Goal: Task Accomplishment & Management: Complete application form

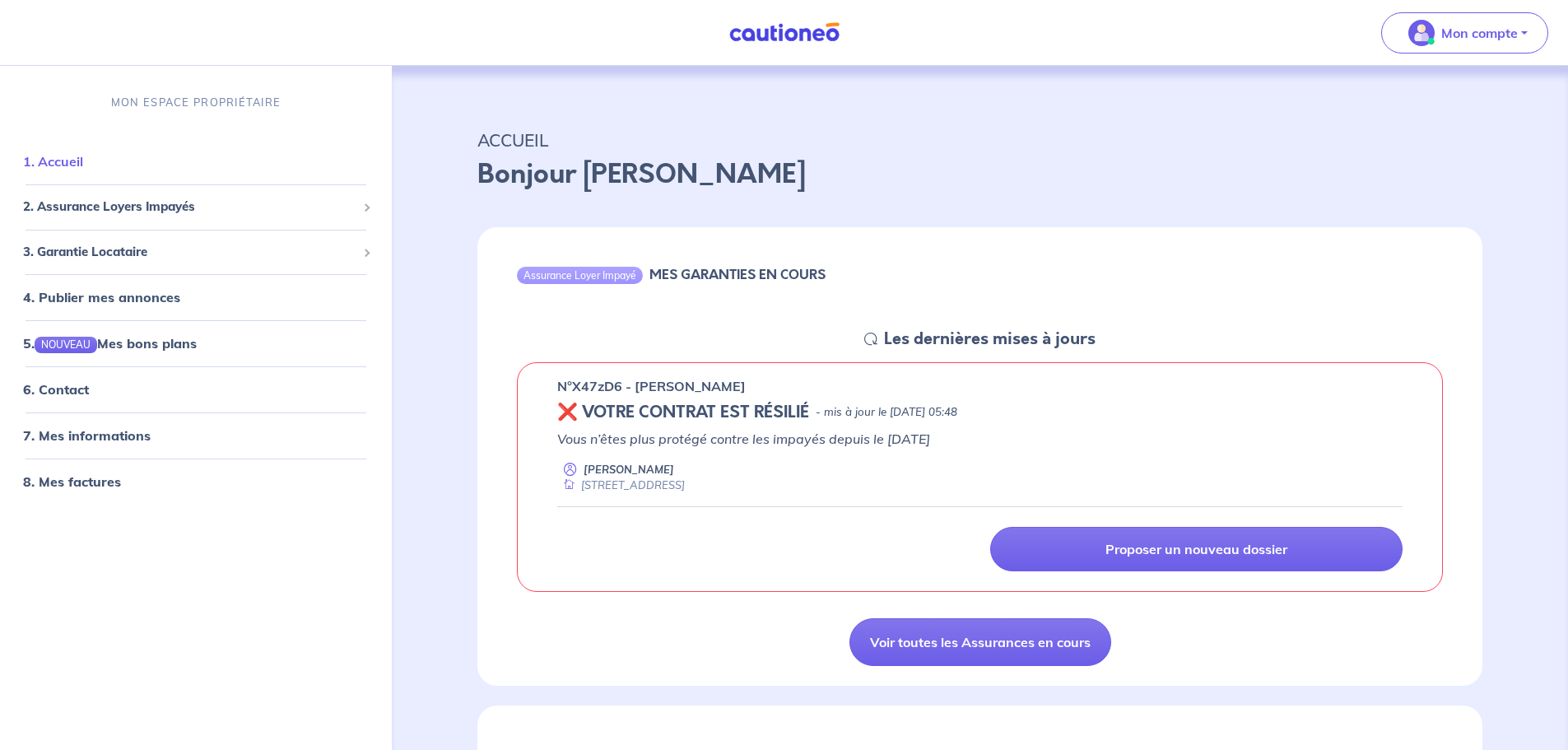
click at [83, 168] on link "1. Accueil" at bounding box center [52, 161] width 60 height 16
click at [1483, 32] on p "Mon compte" at bounding box center [1480, 32] width 76 height 20
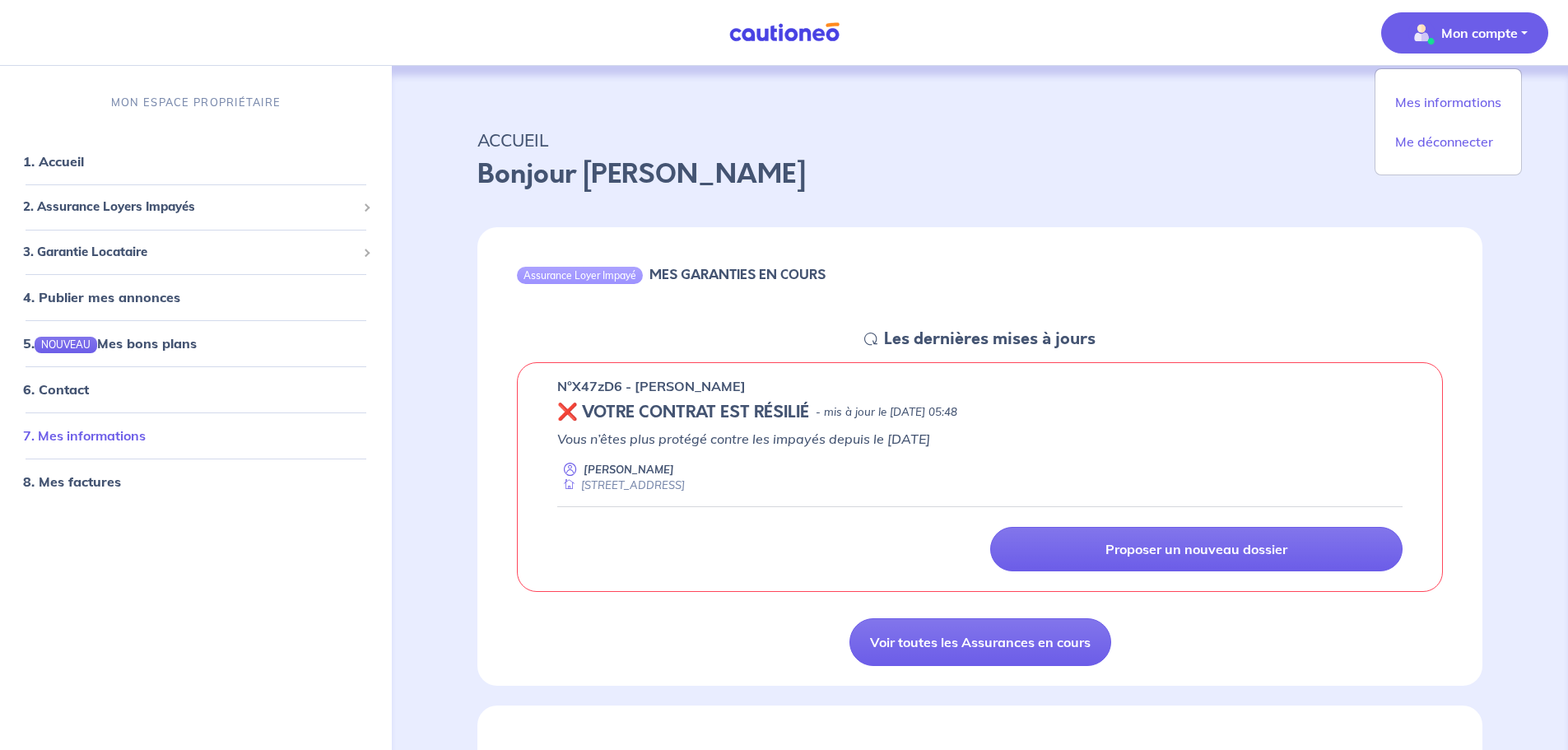
click at [127, 427] on link "7. Mes informations" at bounding box center [84, 435] width 123 height 16
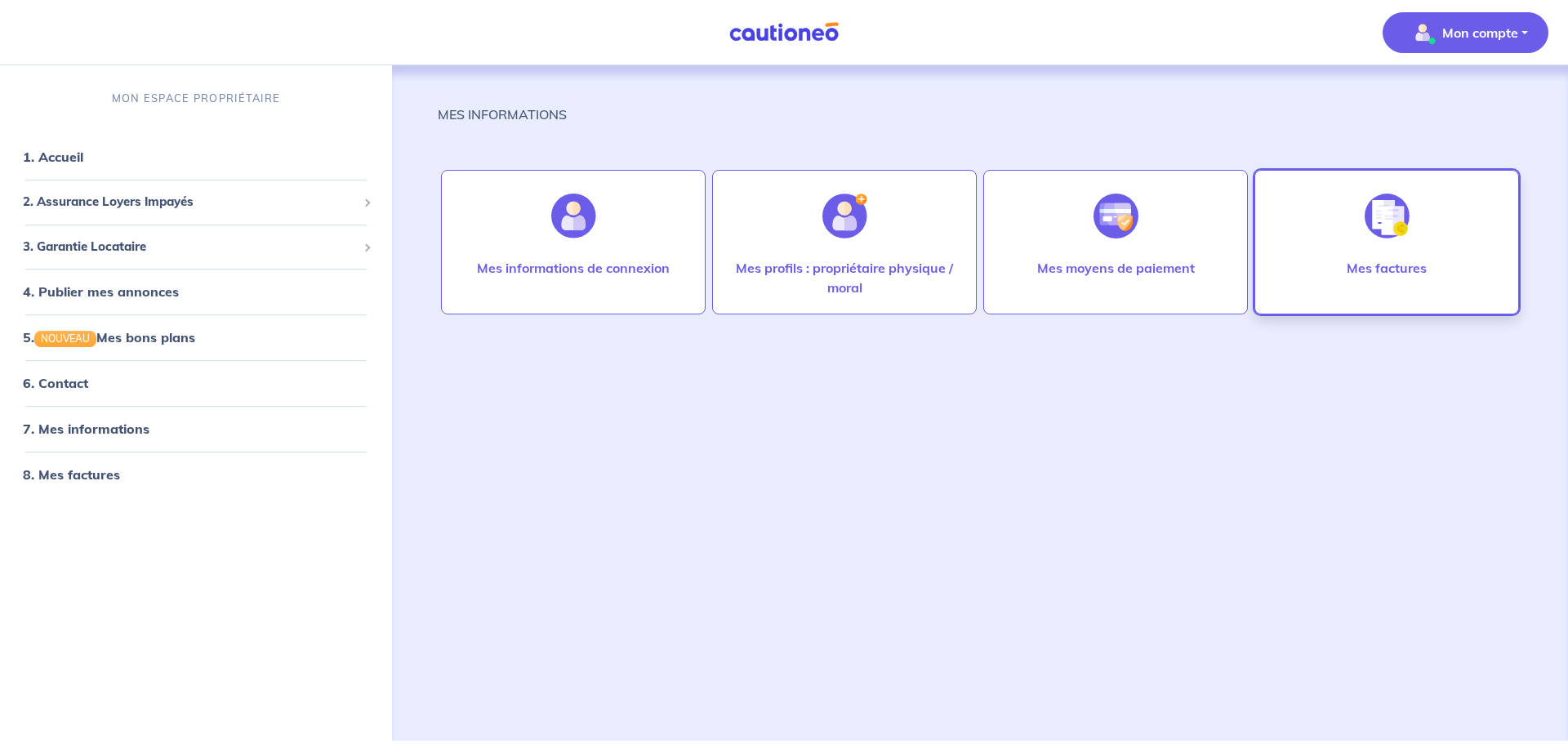
click at [1330, 272] on div "Mes factures" at bounding box center [1387, 242] width 264 height 144
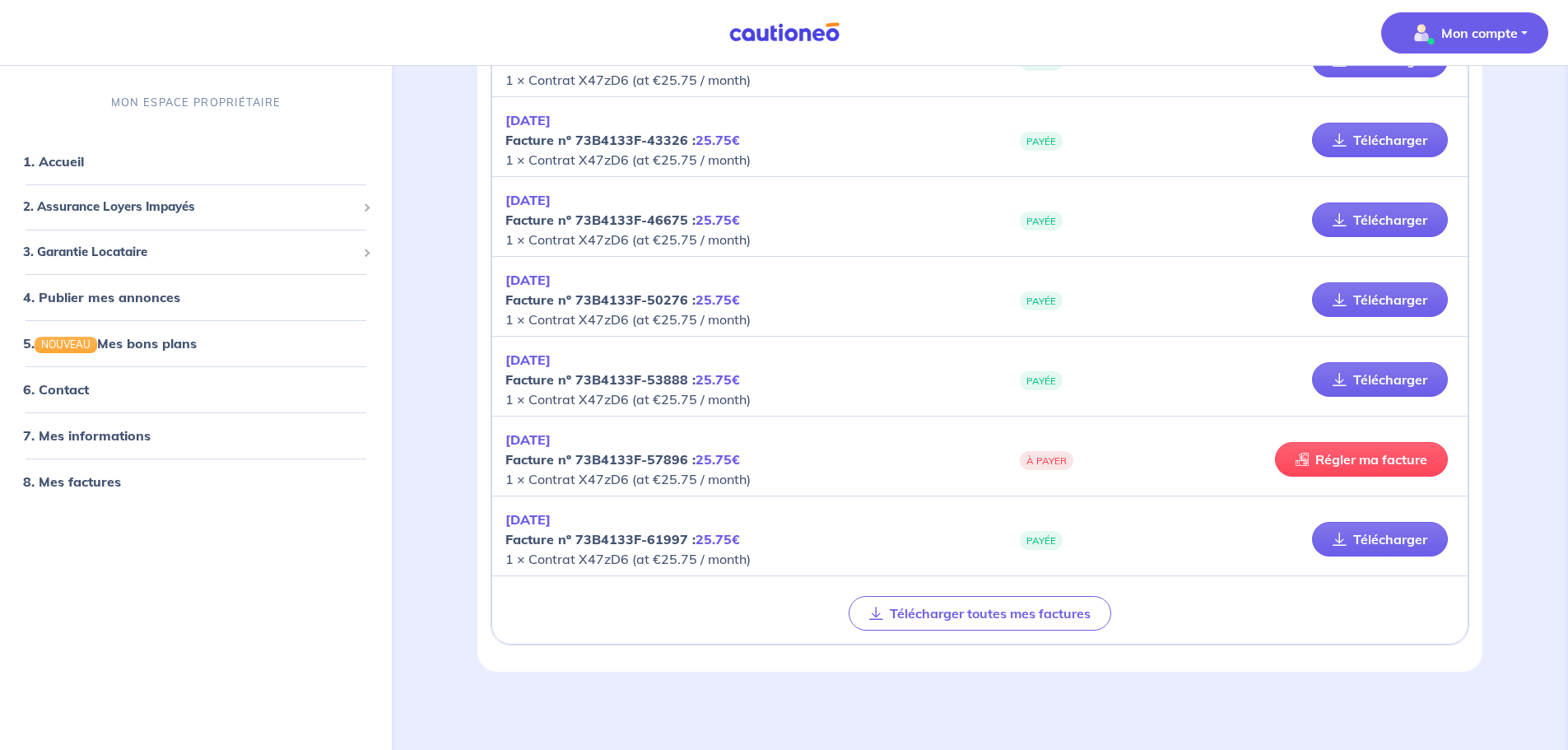
scroll to position [729, 0]
click at [79, 159] on link "1. Accueil" at bounding box center [52, 161] width 60 height 16
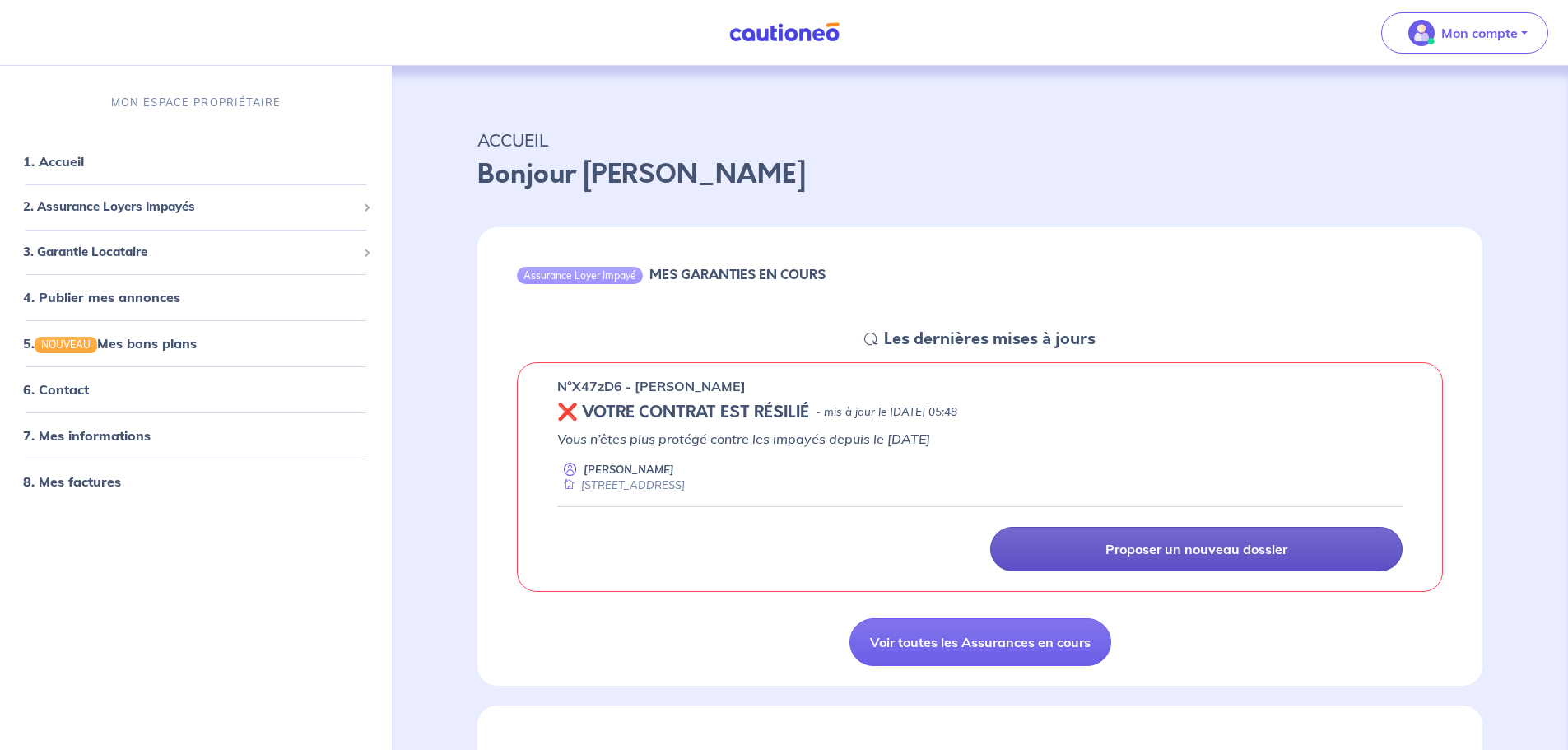
click at [1115, 547] on p "Proposer un nouveau dossier" at bounding box center [1196, 549] width 182 height 16
